Goal: Find specific page/section: Find specific page/section

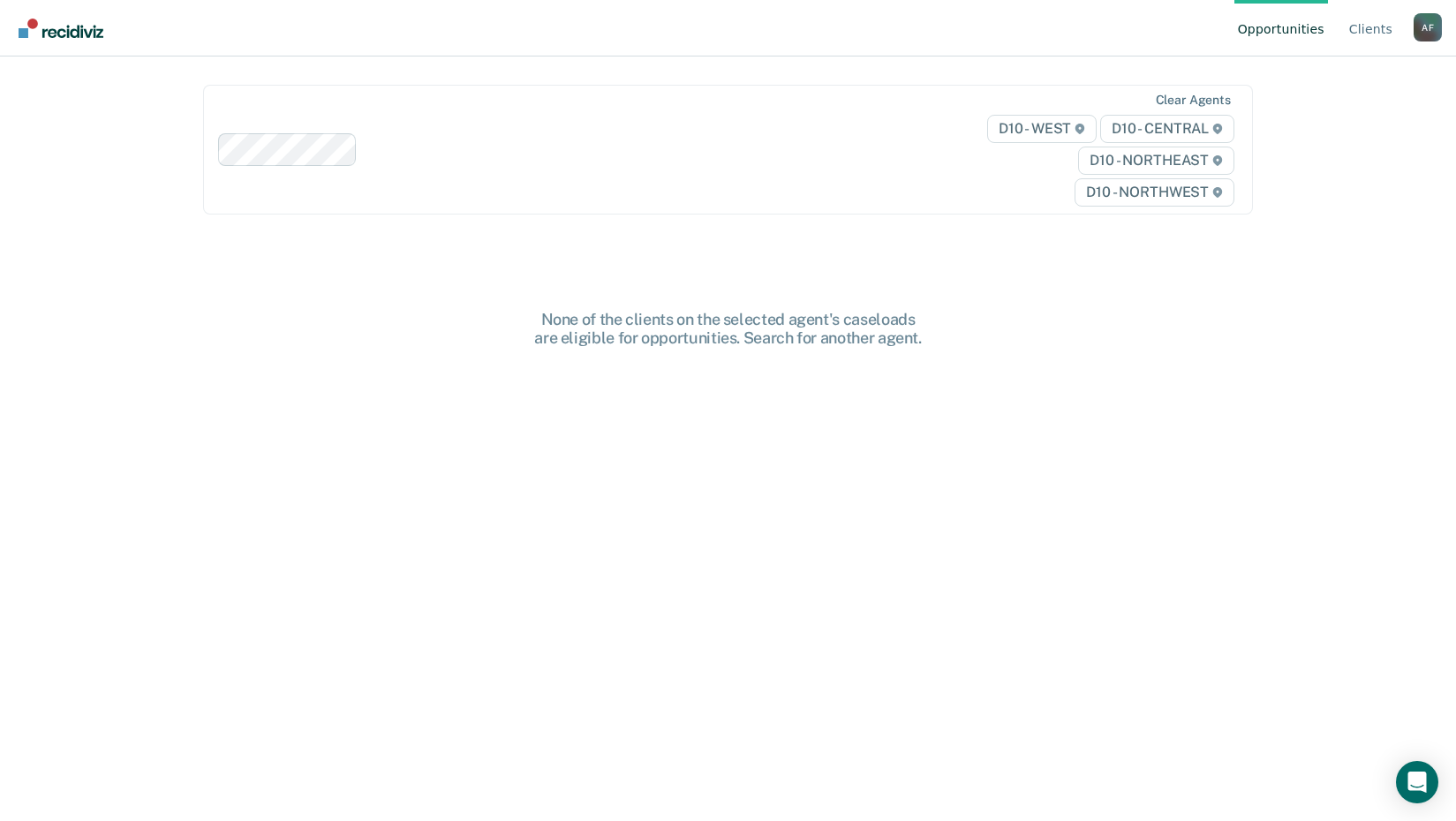
click at [75, 38] on img "Go to Recidiviz Home" at bounding box center [61, 29] width 85 height 20
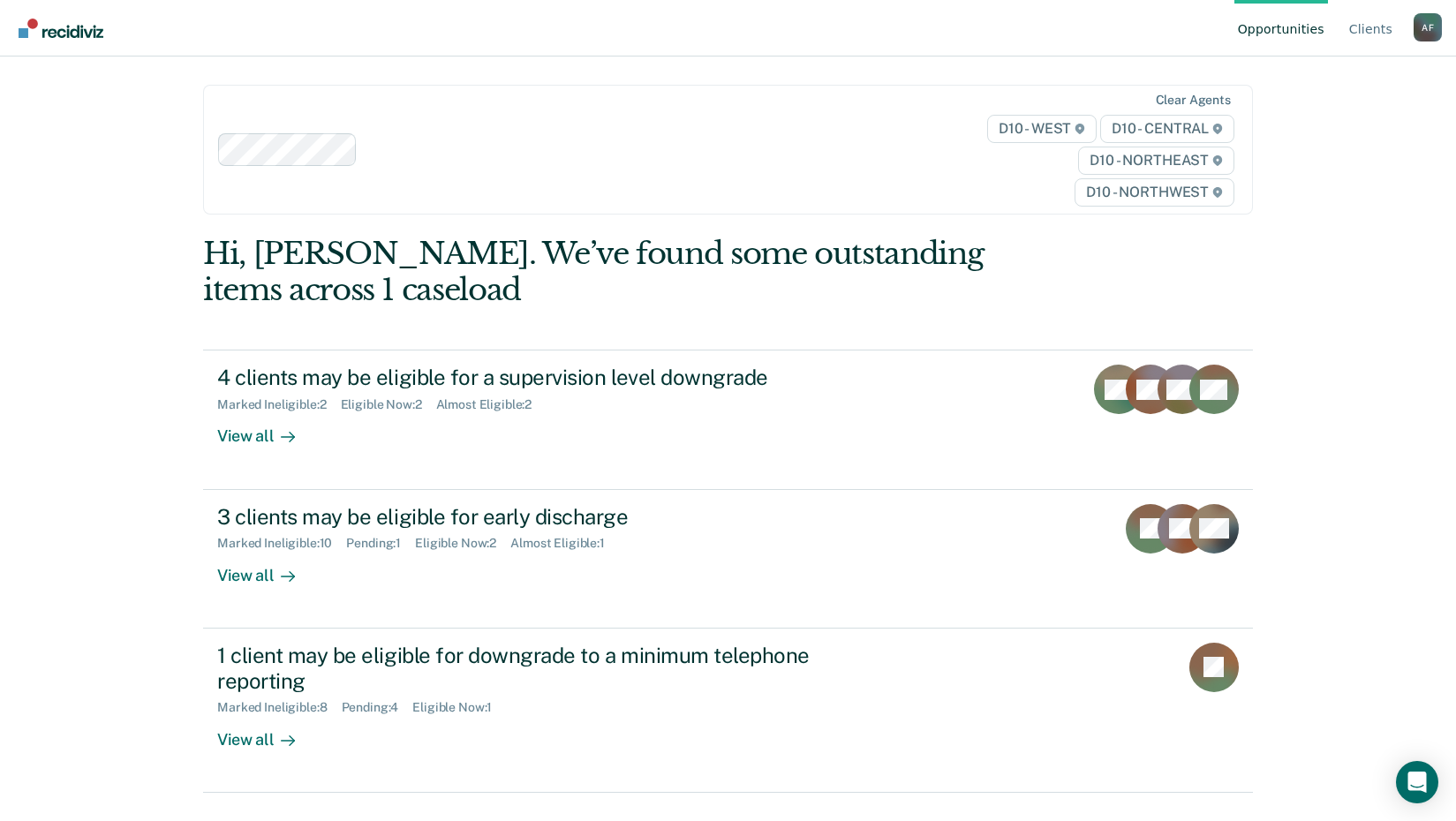
scroll to position [207, 0]
